Goal: Task Accomplishment & Management: Use online tool/utility

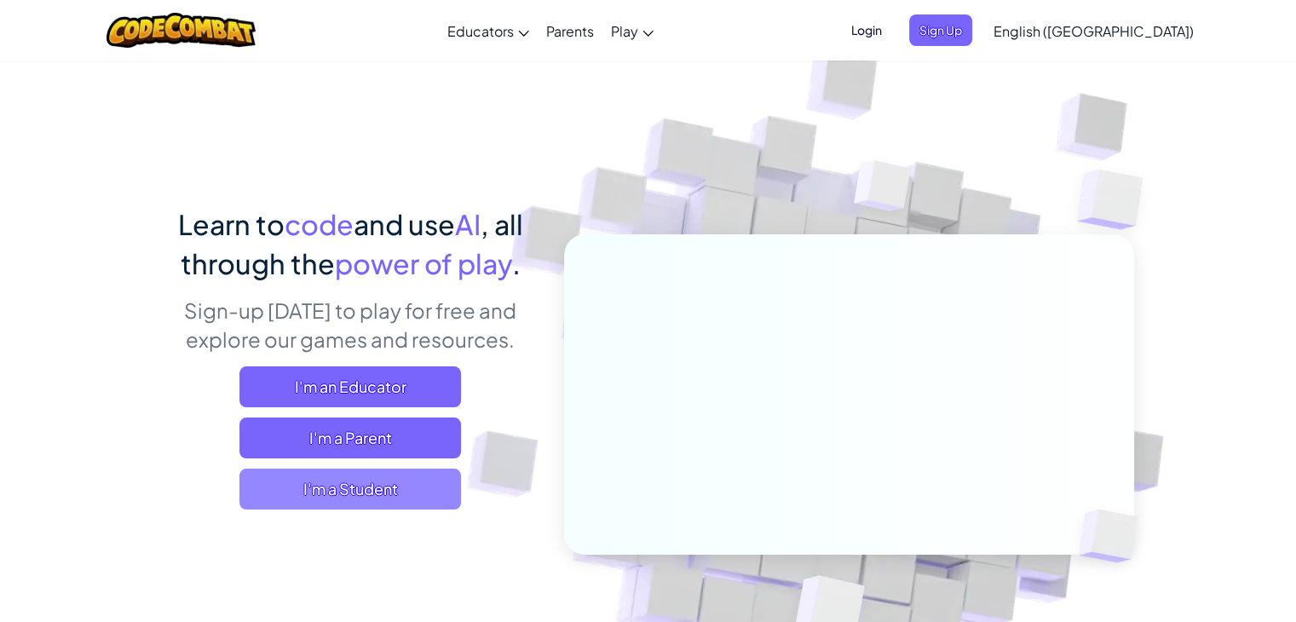
click at [353, 498] on span "I'm a Student" at bounding box center [350, 489] width 222 height 41
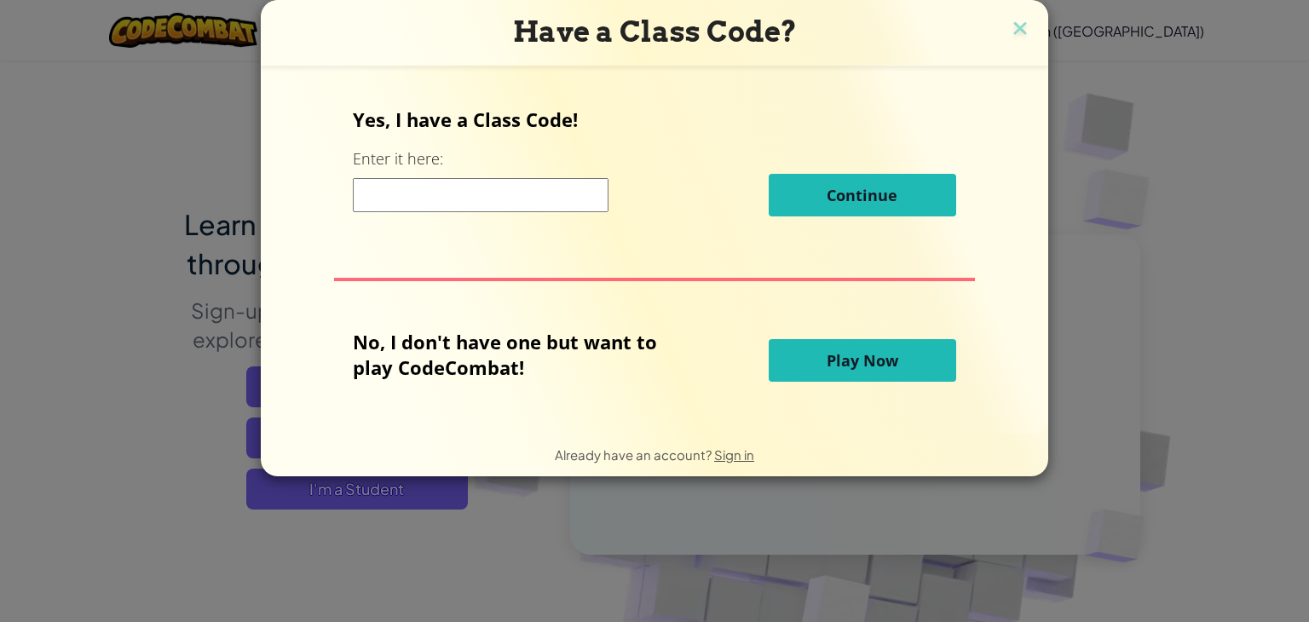
click at [862, 372] on button "Play Now" at bounding box center [861, 360] width 187 height 43
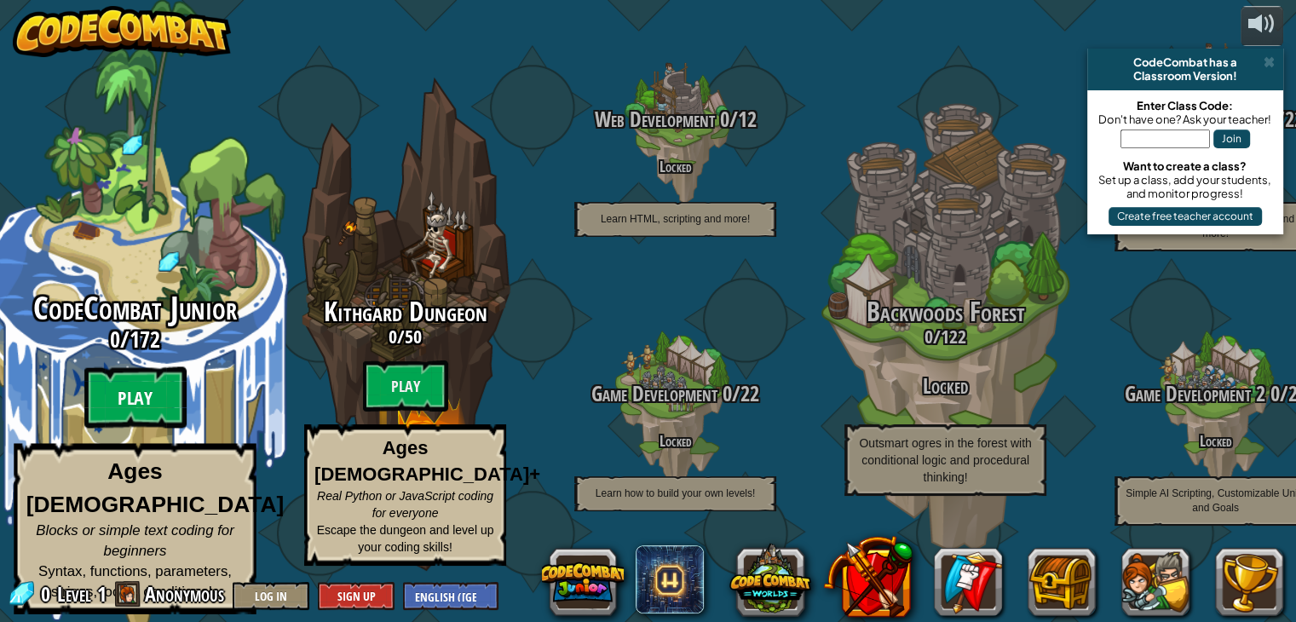
click at [126, 400] on btn "Play" at bounding box center [135, 397] width 102 height 61
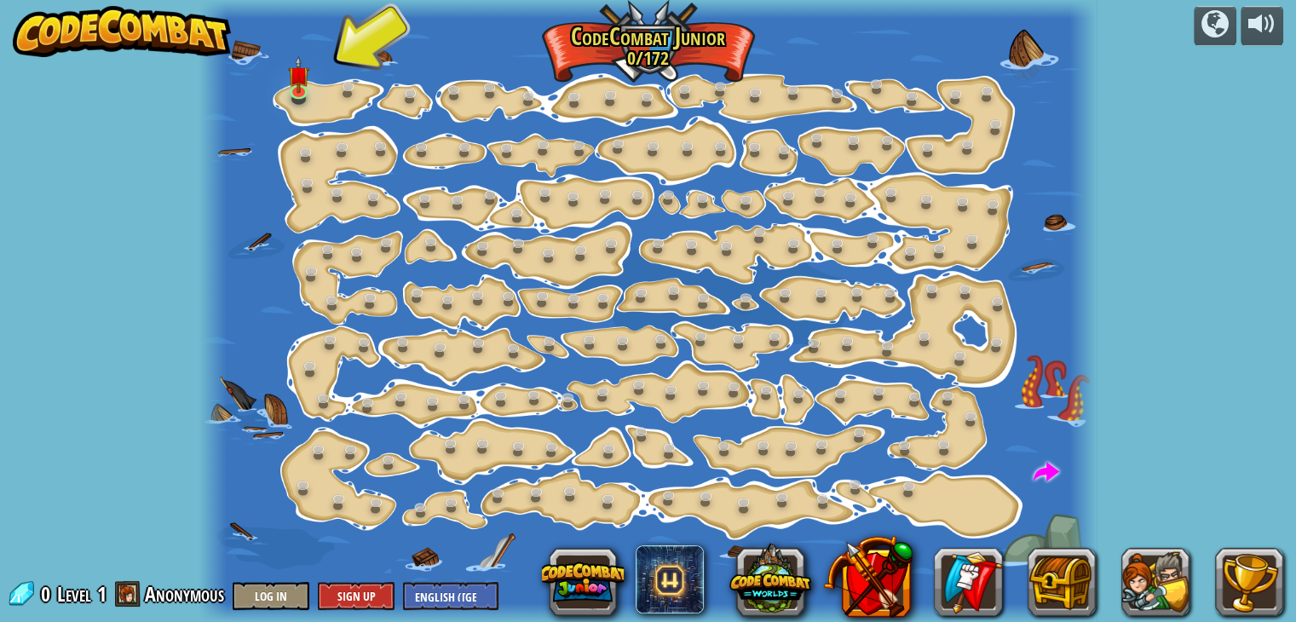
click at [158, 217] on div "powered by Step Change (Locked) Change step arguments. Go Smart (Locked) Now we…" at bounding box center [648, 311] width 1296 height 622
click at [298, 86] on img at bounding box center [299, 66] width 22 height 50
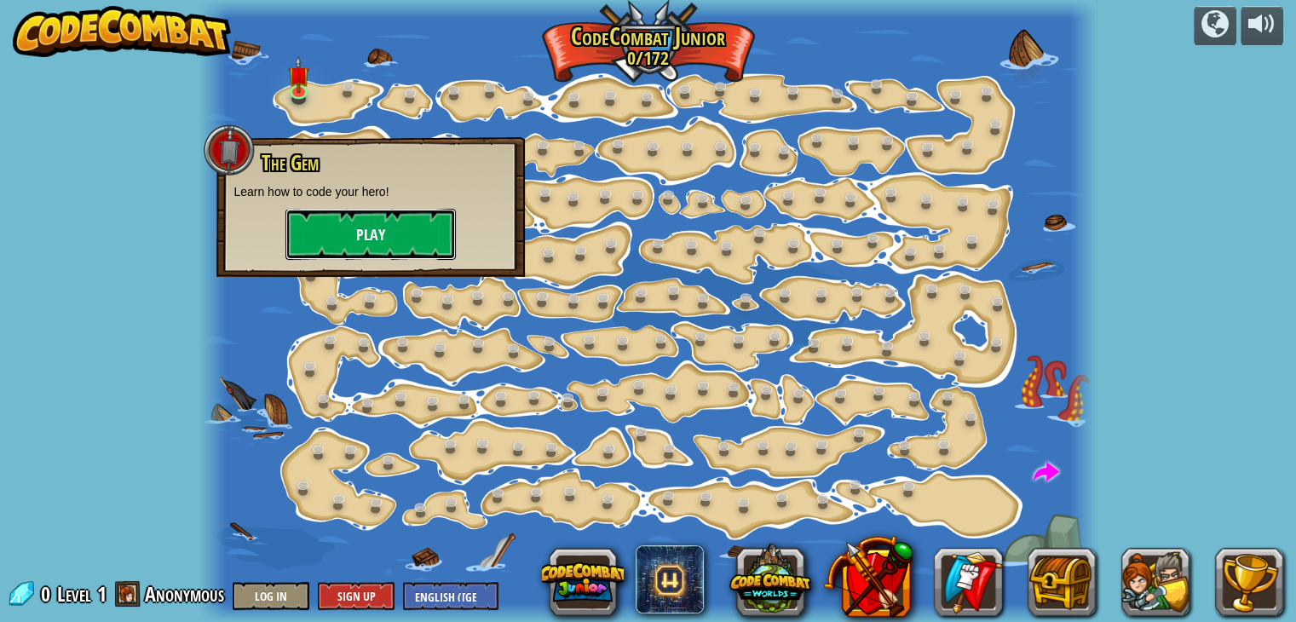
click at [339, 236] on button "Play" at bounding box center [370, 234] width 170 height 51
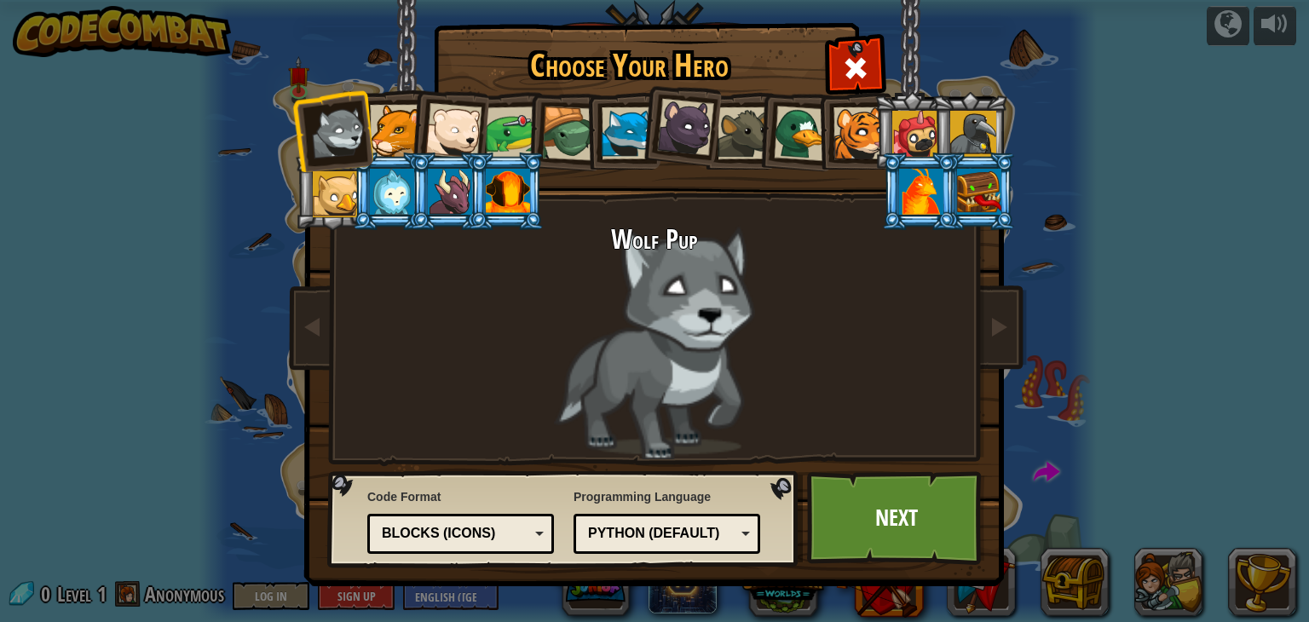
click at [706, 140] on div at bounding box center [685, 127] width 57 height 57
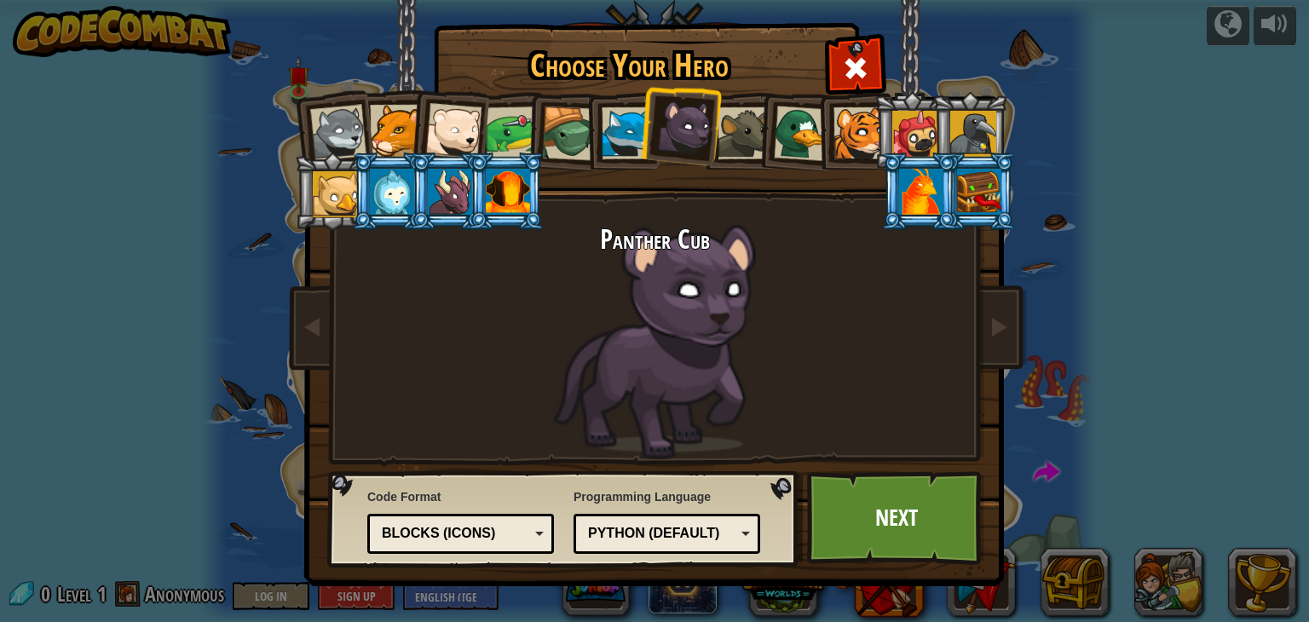
click at [628, 127] on div at bounding box center [627, 133] width 52 height 52
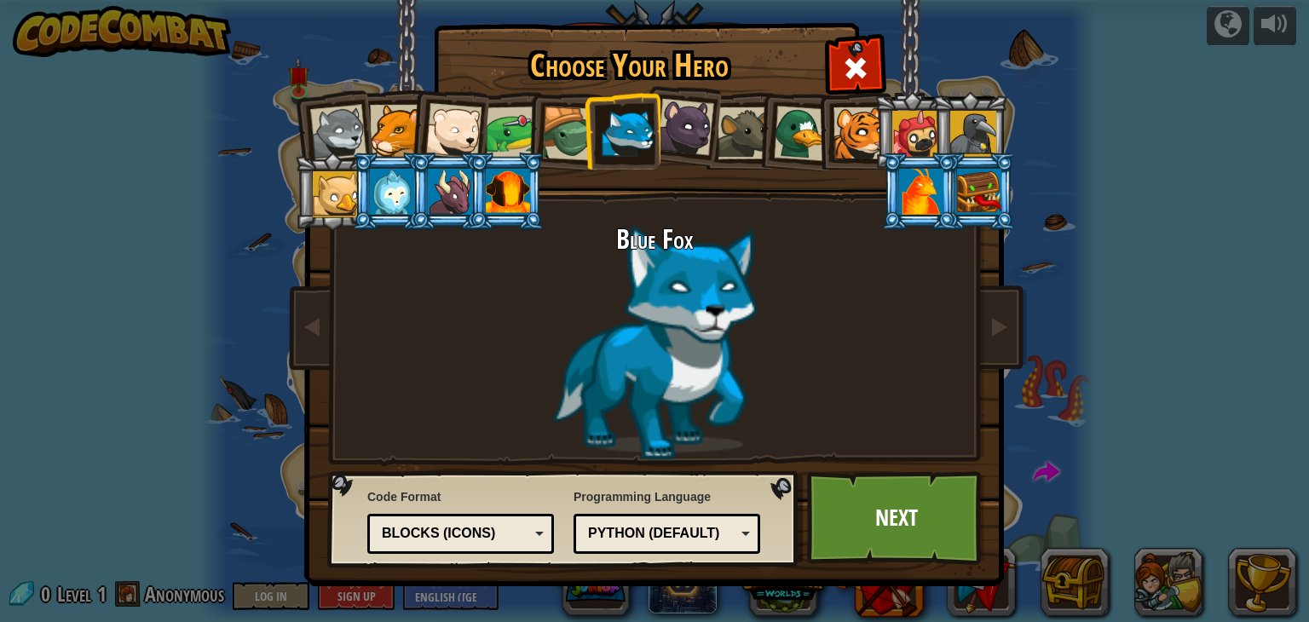
click at [389, 186] on div at bounding box center [392, 192] width 44 height 46
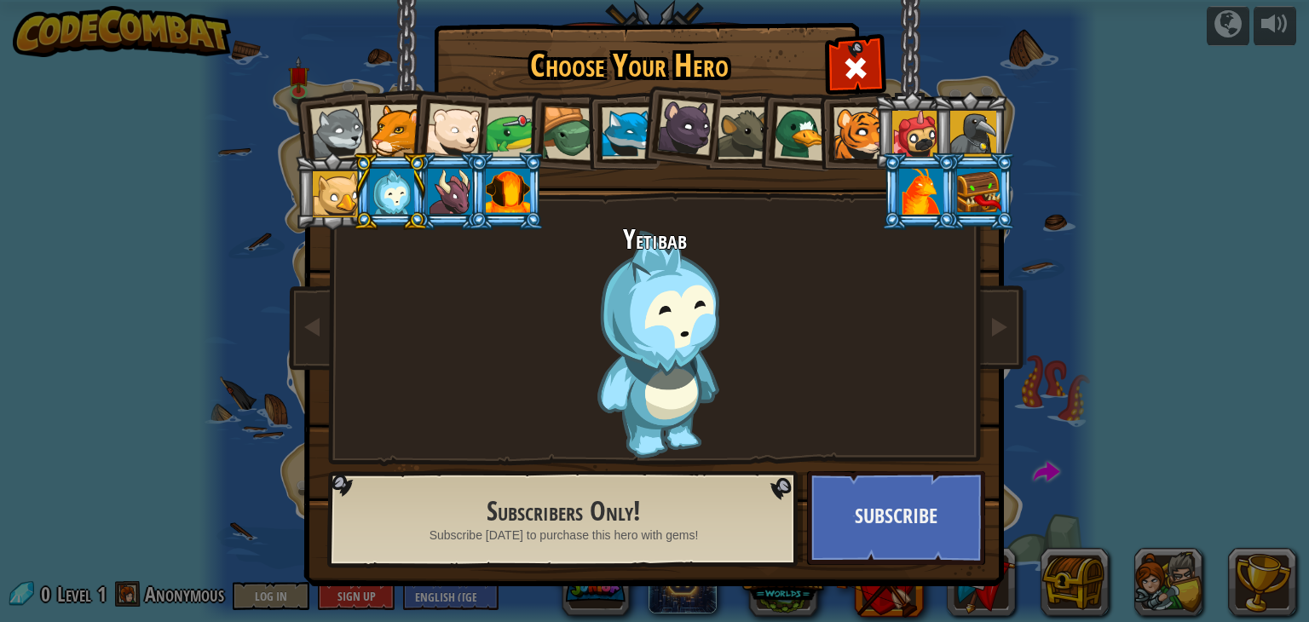
click at [622, 124] on div at bounding box center [627, 133] width 52 height 52
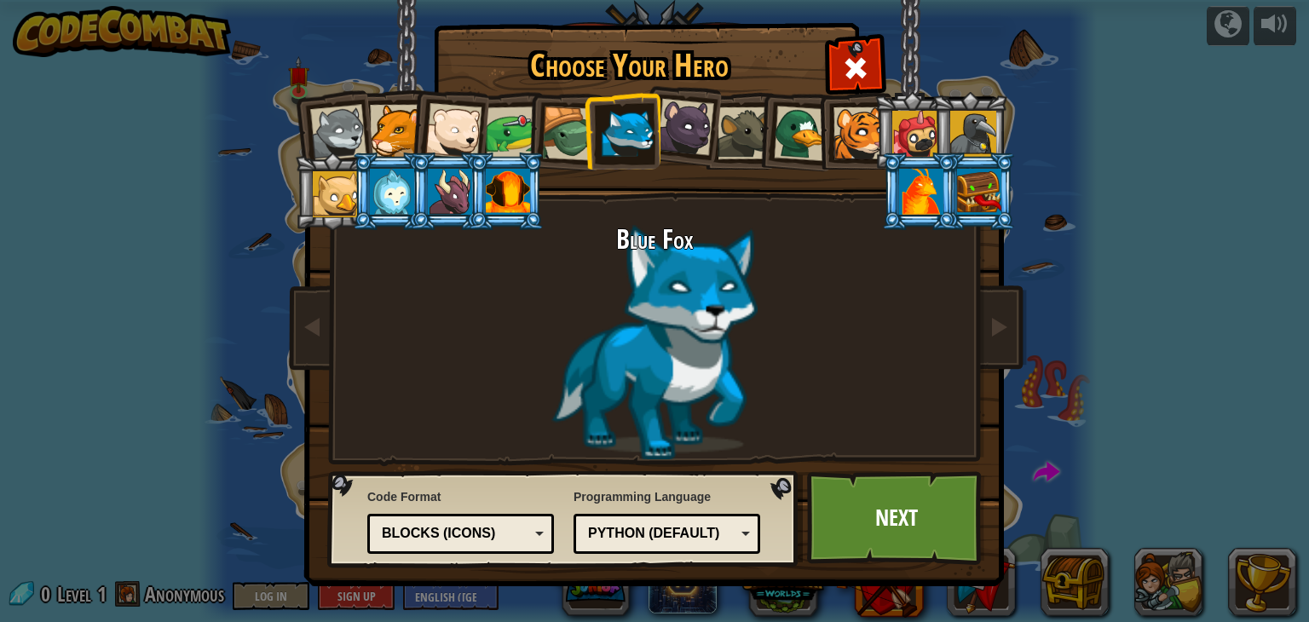
click at [794, 138] on div at bounding box center [801, 133] width 55 height 55
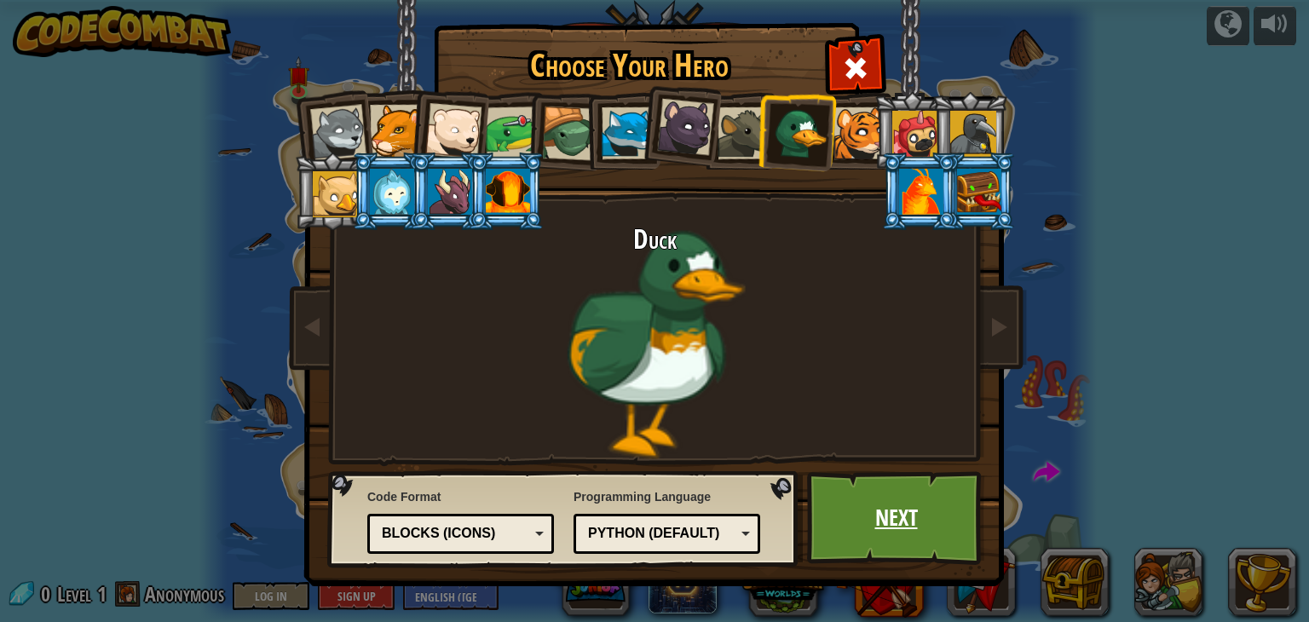
click at [889, 532] on link "Next" at bounding box center [896, 518] width 178 height 94
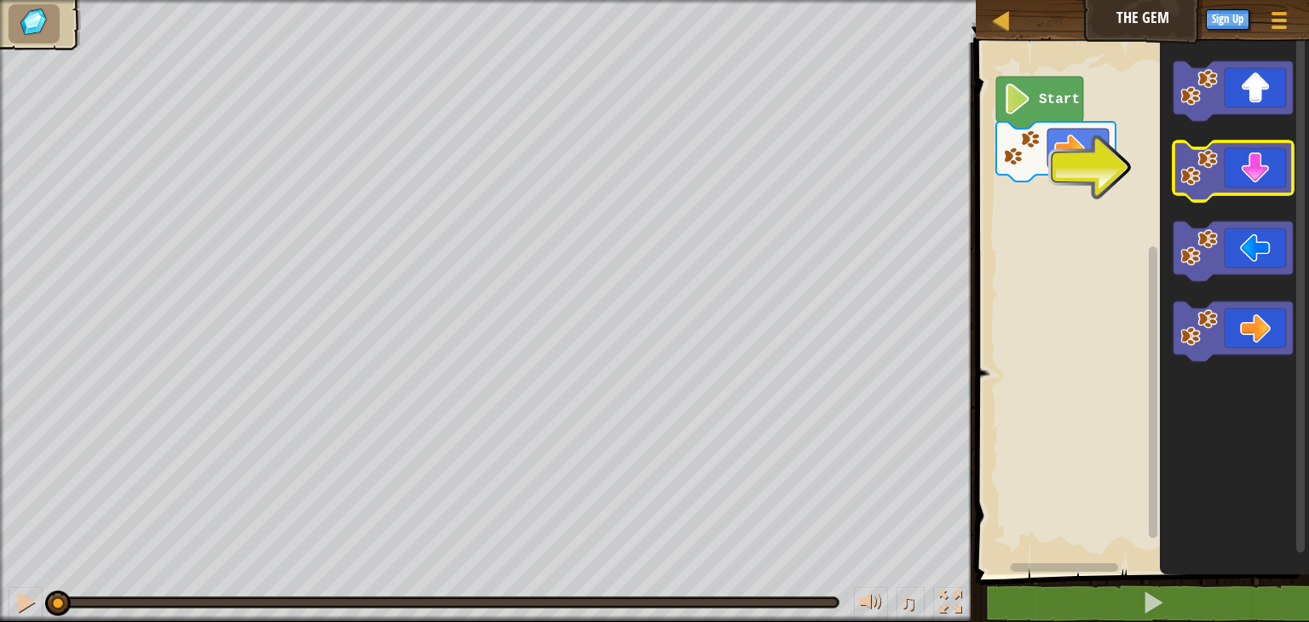
click at [1207, 178] on image "Blockly Workspace" at bounding box center [1198, 167] width 37 height 37
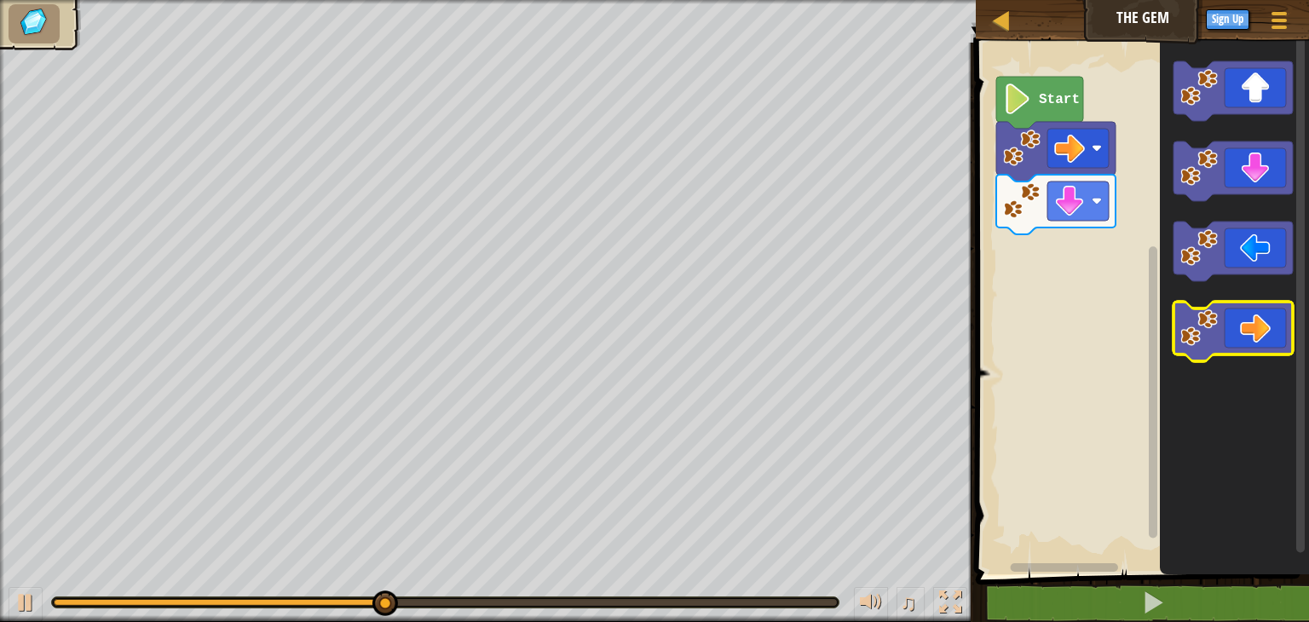
click at [1206, 333] on image "Blockly Workspace" at bounding box center [1198, 327] width 37 height 37
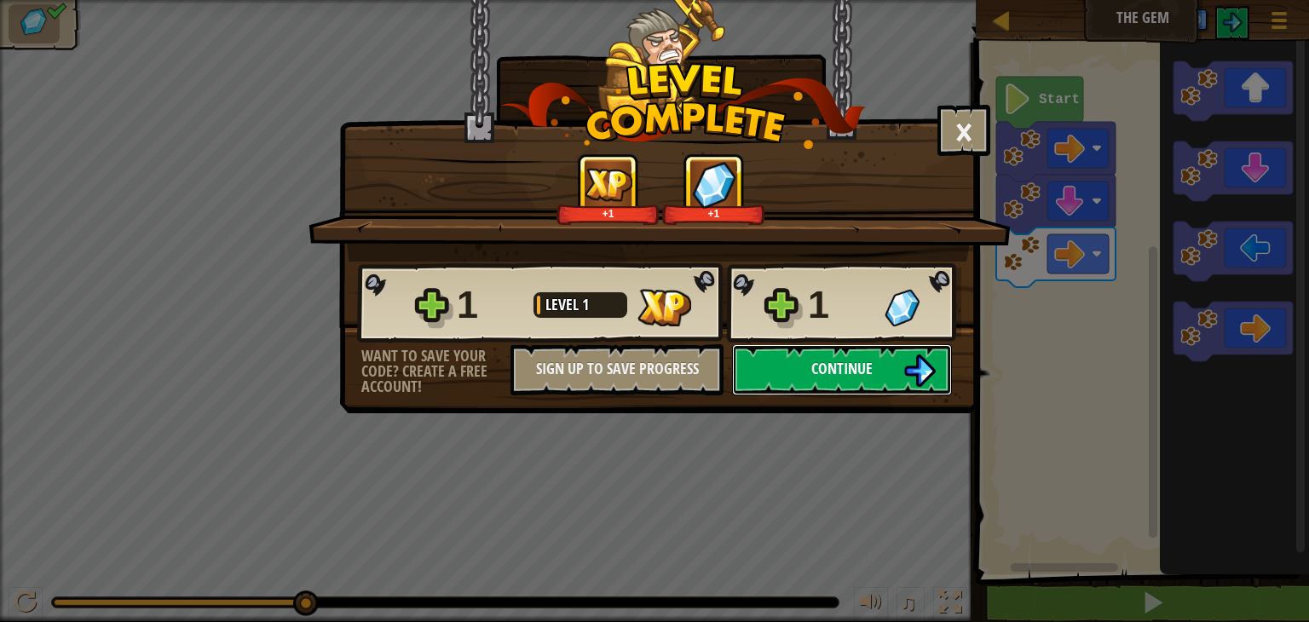
click at [820, 365] on span "Continue" at bounding box center [841, 368] width 61 height 21
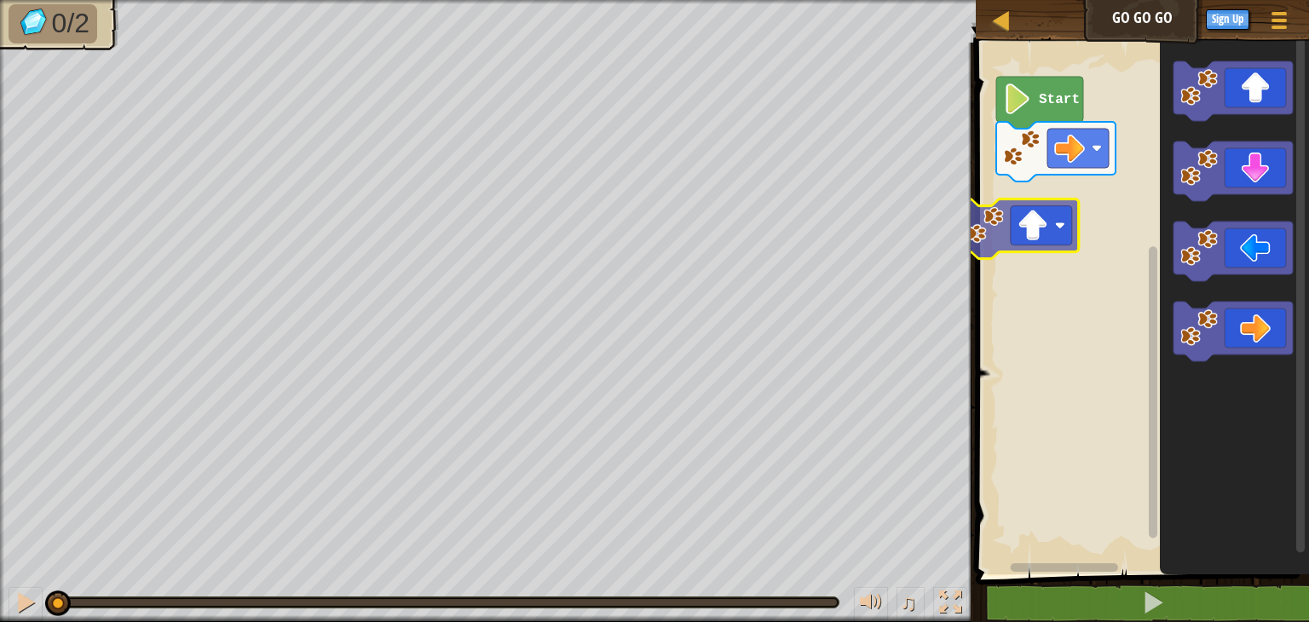
click at [990, 233] on div "Start" at bounding box center [1139, 304] width 338 height 540
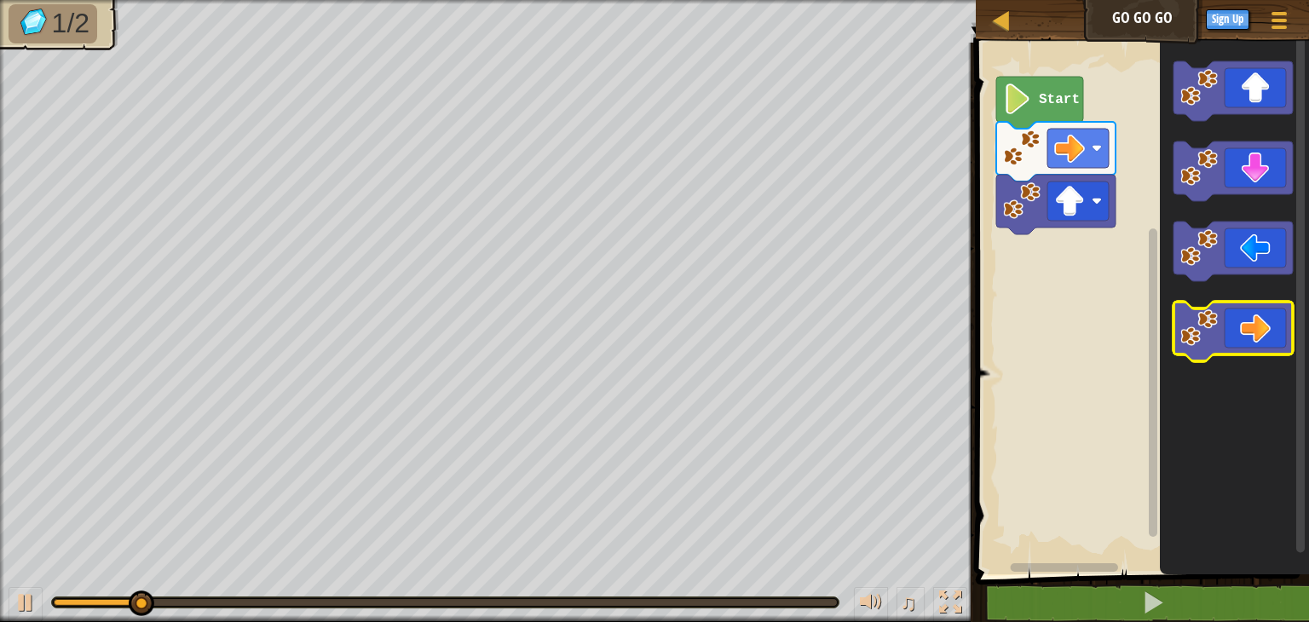
click at [1206, 328] on image "Blockly Workspace" at bounding box center [1198, 327] width 37 height 37
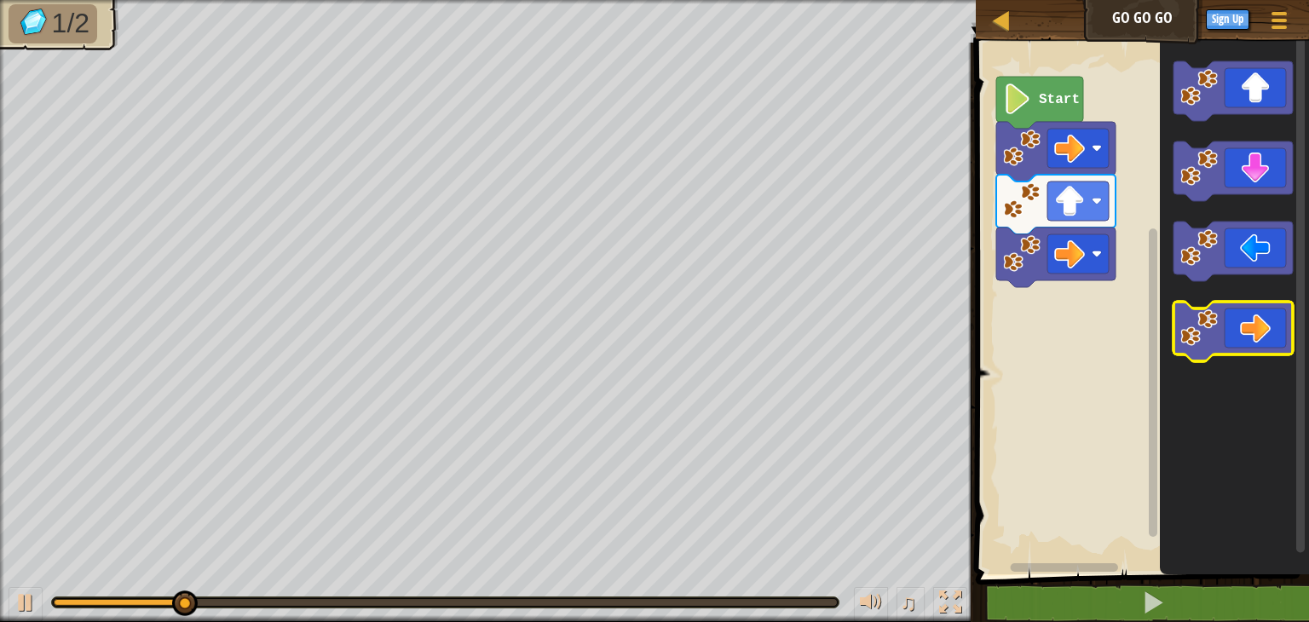
click at [1206, 328] on image "Blockly Workspace" at bounding box center [1198, 327] width 37 height 37
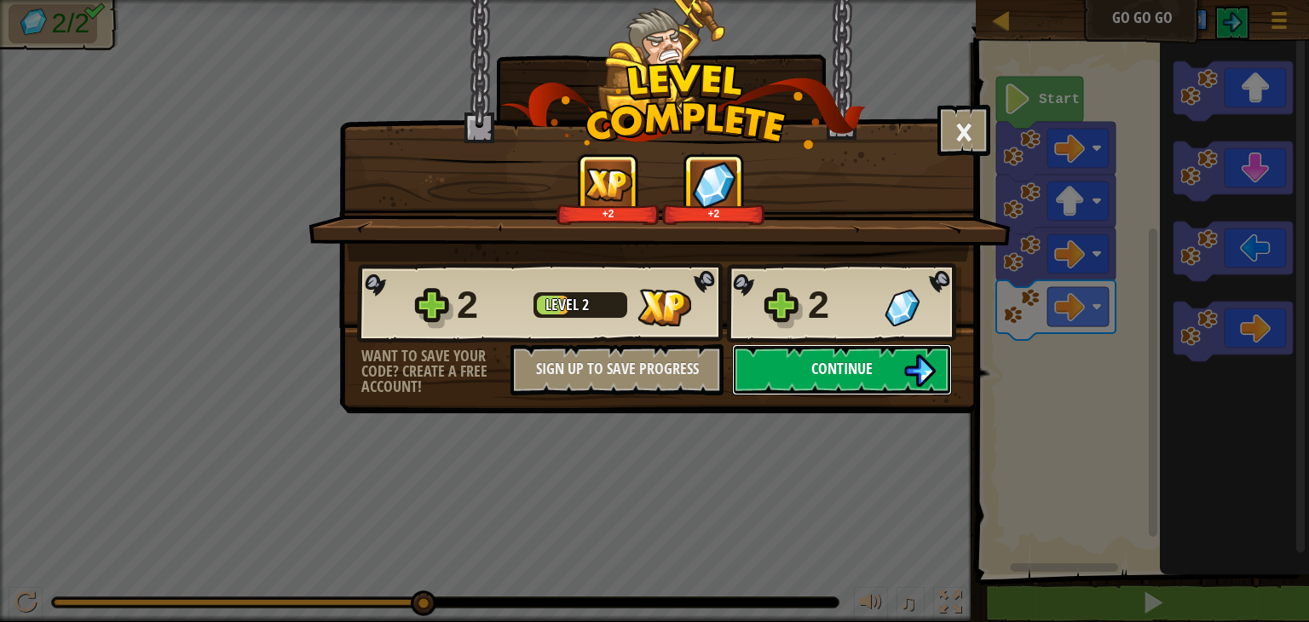
click at [823, 369] on span "Continue" at bounding box center [841, 368] width 61 height 21
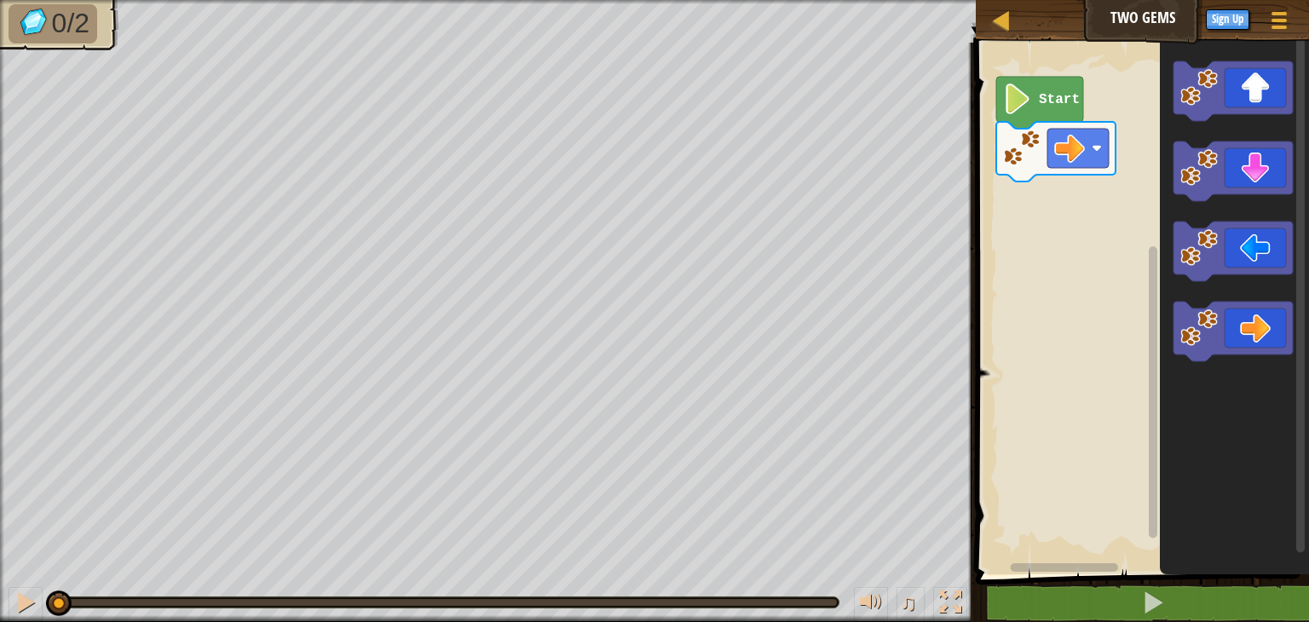
drag, startPoint x: 52, startPoint y: 603, endPoint x: 0, endPoint y: 590, distance: 53.7
click at [999, 19] on div at bounding box center [1001, 19] width 21 height 21
